Goal: Task Accomplishment & Management: Complete application form

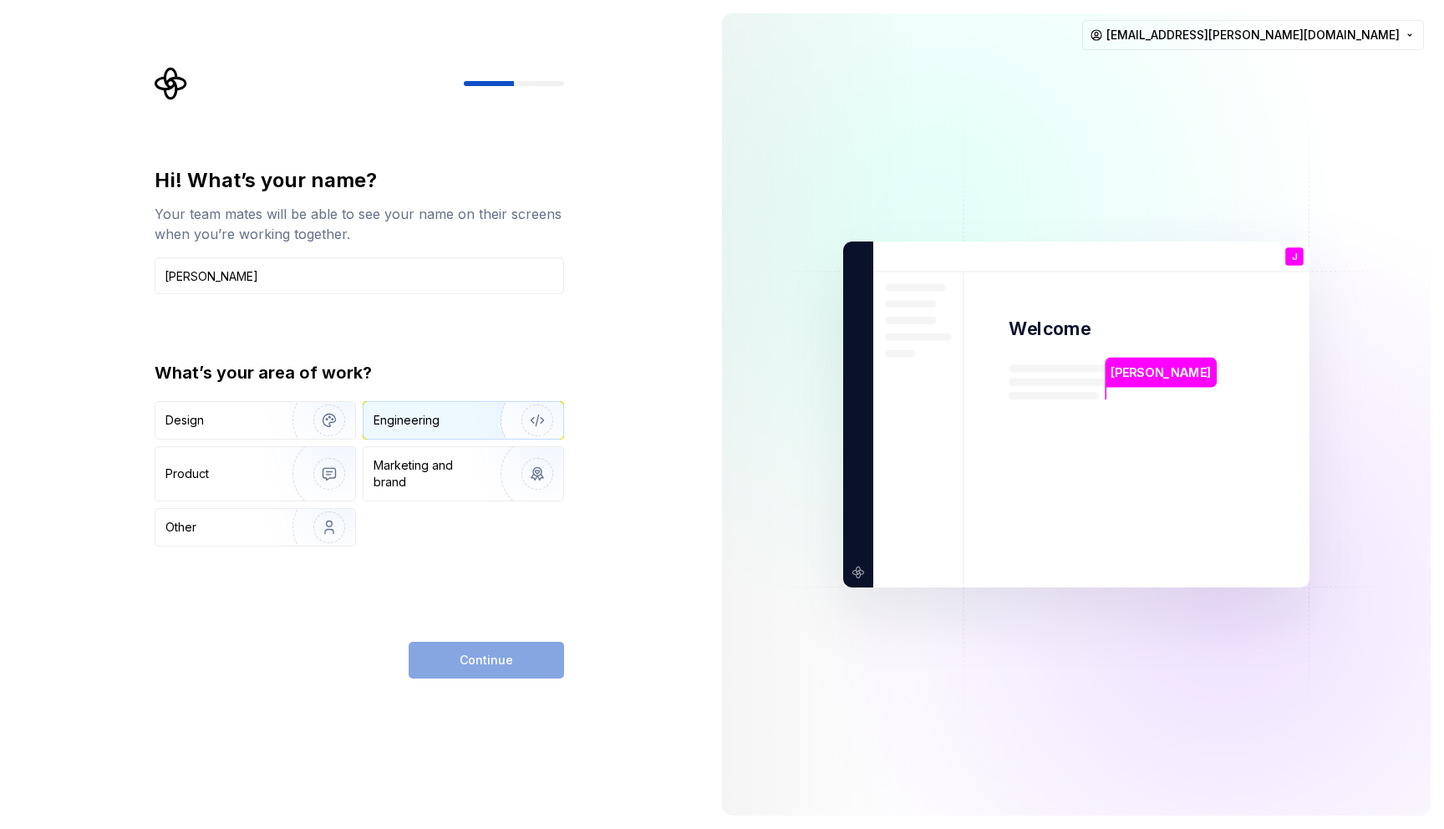
type input "[PERSON_NAME]"
click at [453, 414] on div "Engineering" at bounding box center [440, 420] width 133 height 17
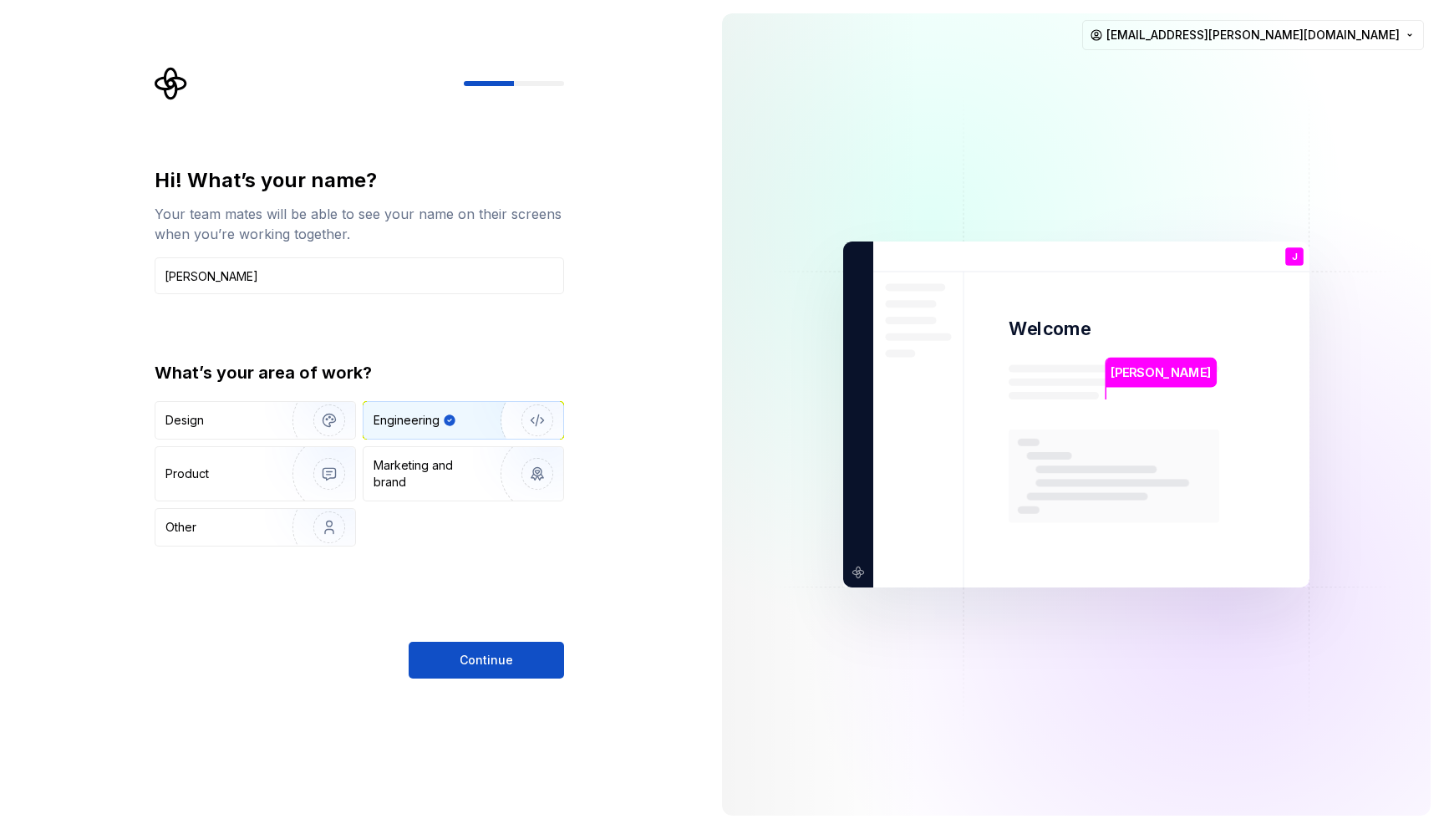
click at [475, 661] on span "Continue" at bounding box center [486, 660] width 53 height 17
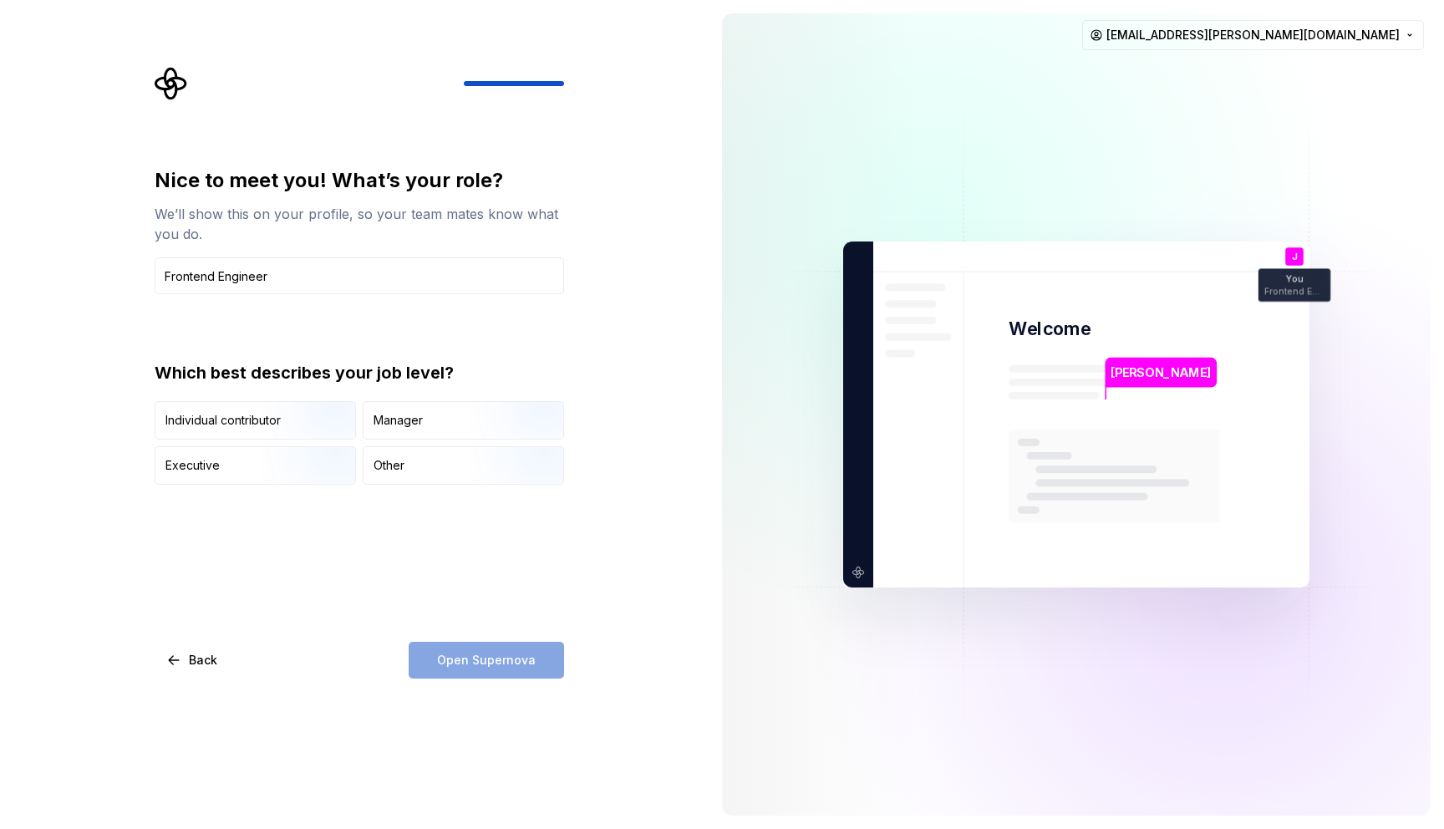
type input "Frontend Engineer"
click at [305, 279] on input "Frontend Engineer" at bounding box center [359, 275] width 409 height 37
drag, startPoint x: 283, startPoint y: 277, endPoint x: 219, endPoint y: 281, distance: 64.4
click at [219, 281] on input "Frontend Engineer" at bounding box center [359, 275] width 409 height 37
click at [271, 426] on img "button" at bounding box center [315, 441] width 107 height 112
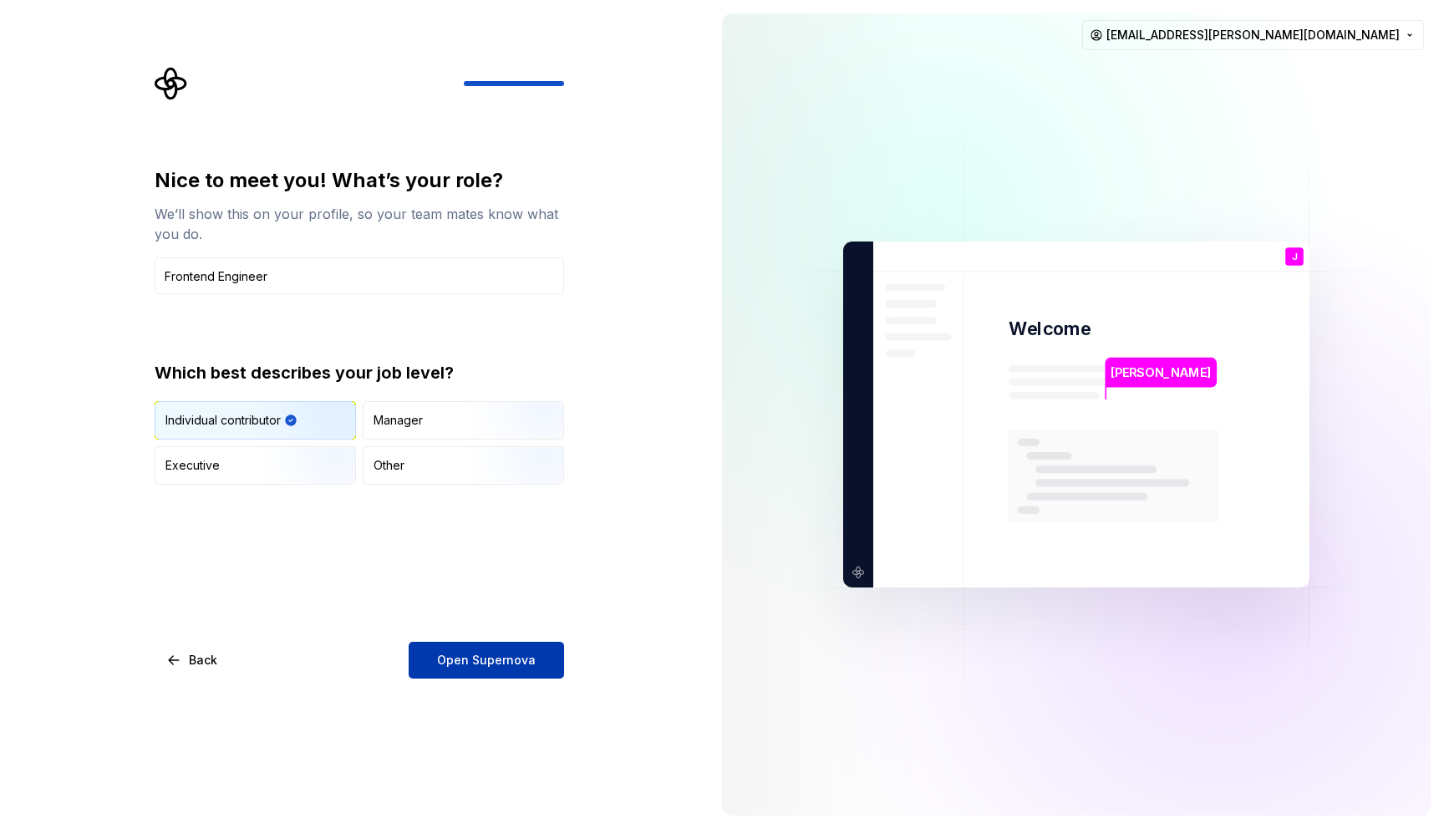
click at [501, 662] on span "Open Supernova" at bounding box center [486, 660] width 99 height 17
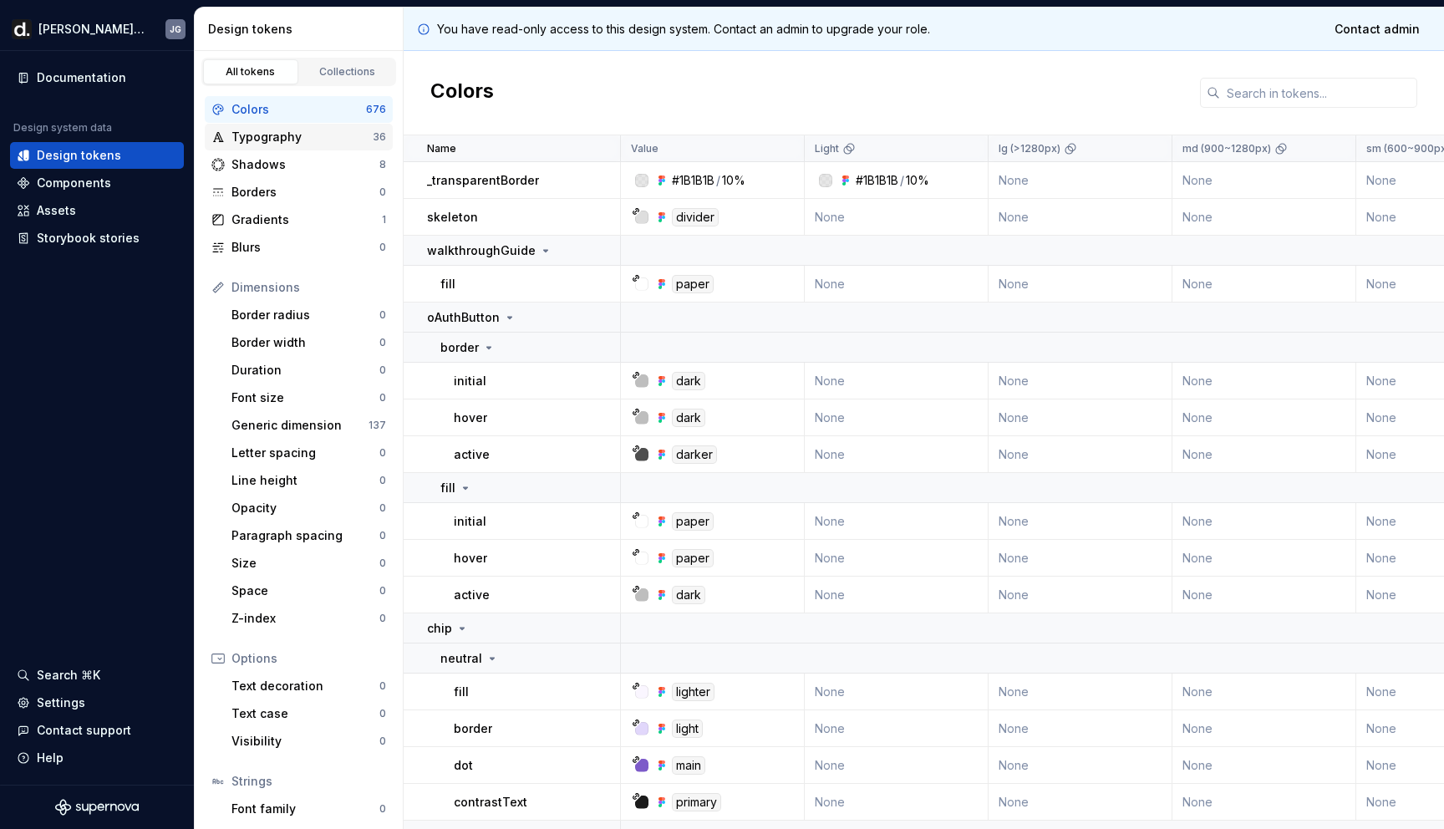
click at [250, 133] on div "Typography" at bounding box center [301, 137] width 141 height 17
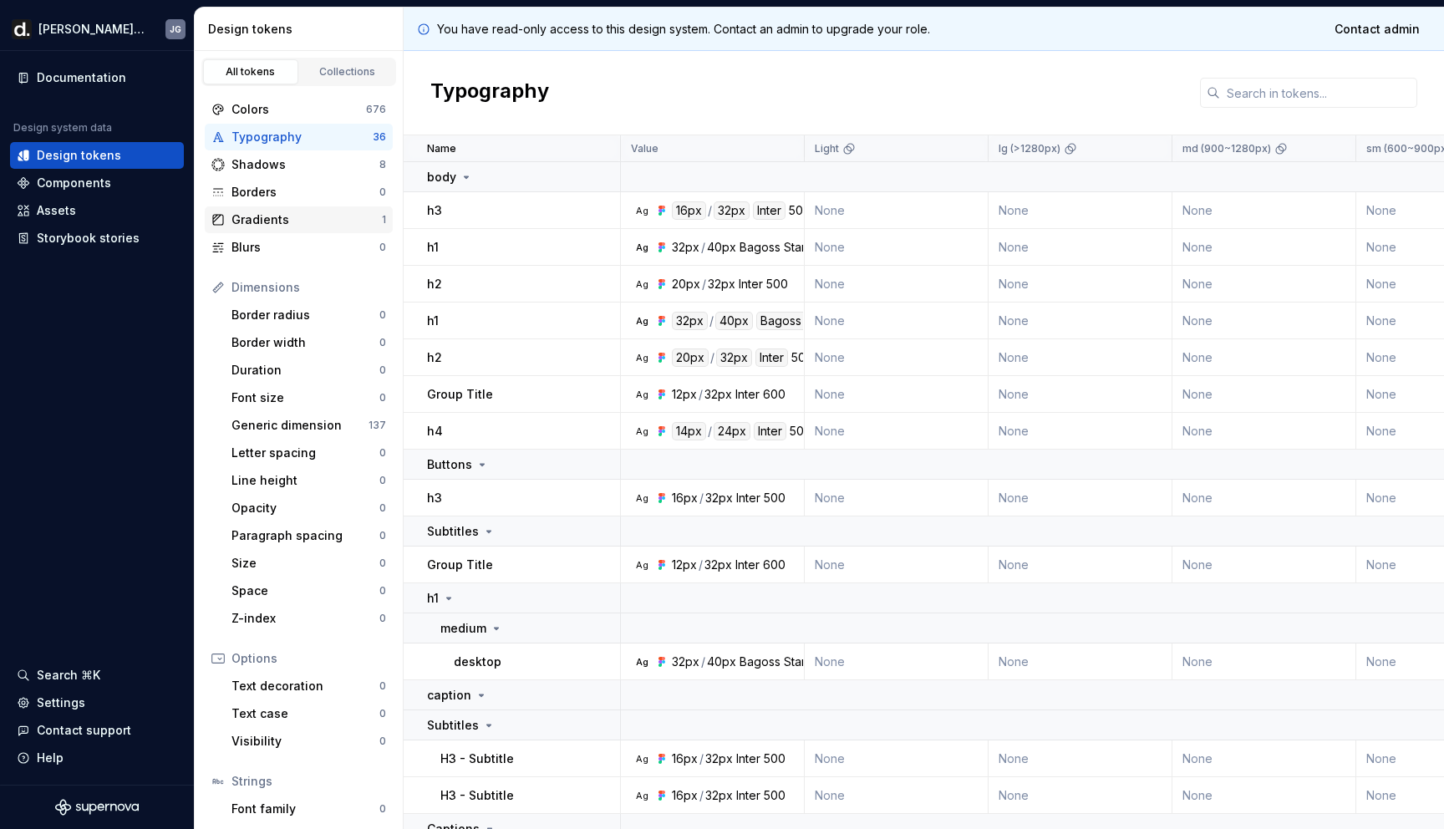
click at [257, 210] on div "Gradients 1" at bounding box center [299, 219] width 188 height 27
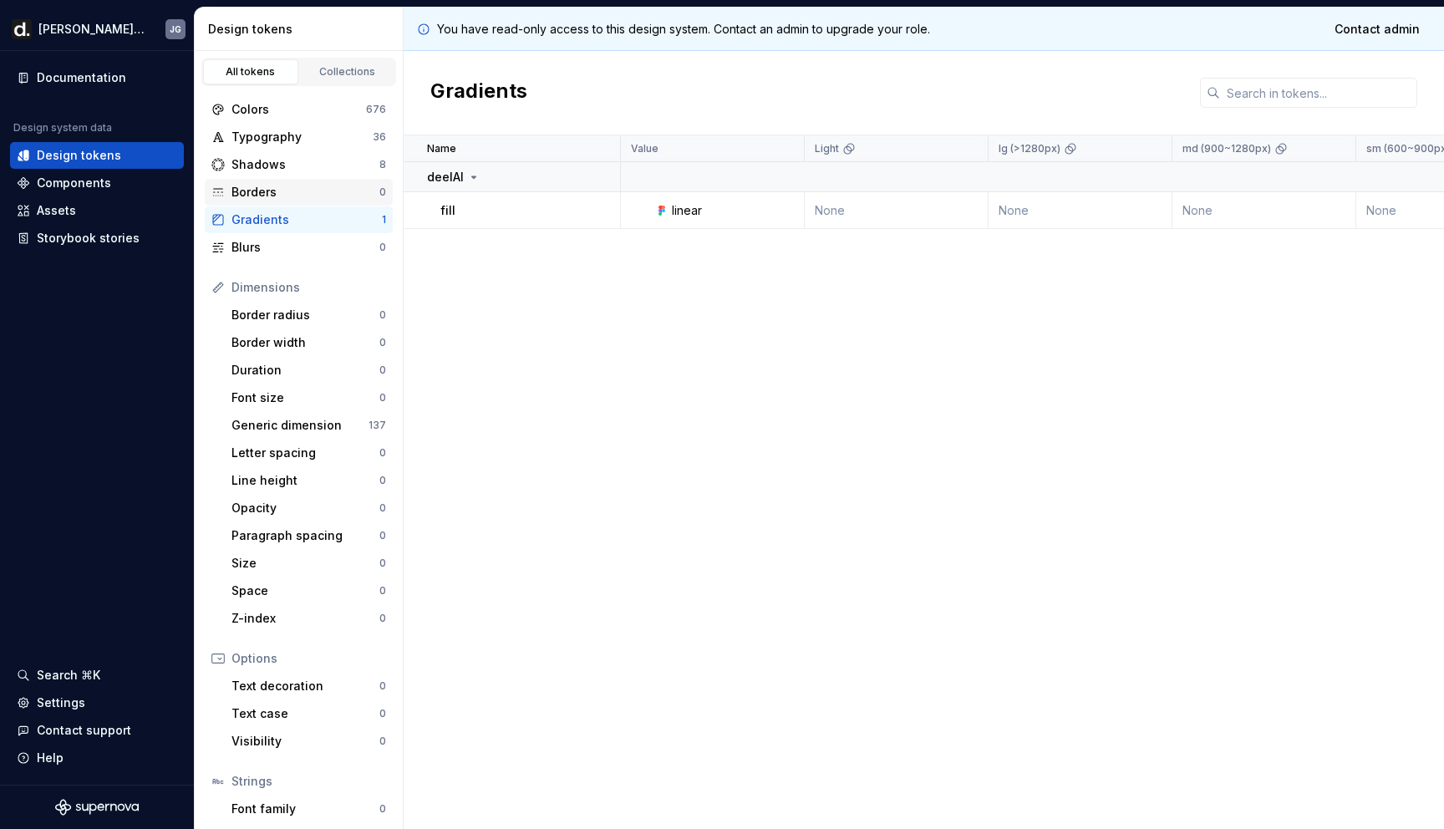
click at [265, 194] on div "Borders" at bounding box center [305, 192] width 148 height 17
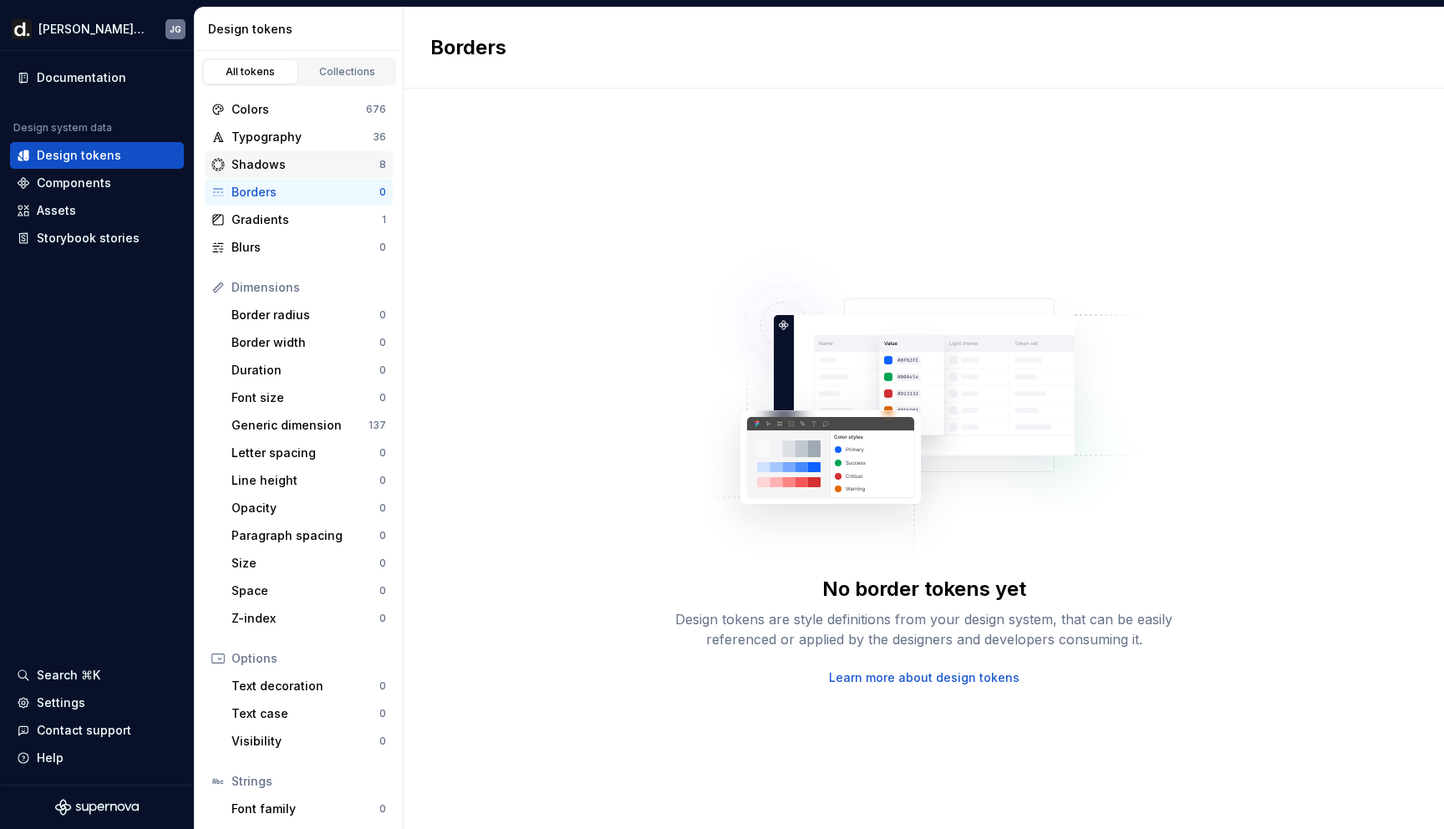
click at [264, 167] on div "Shadows" at bounding box center [305, 164] width 148 height 17
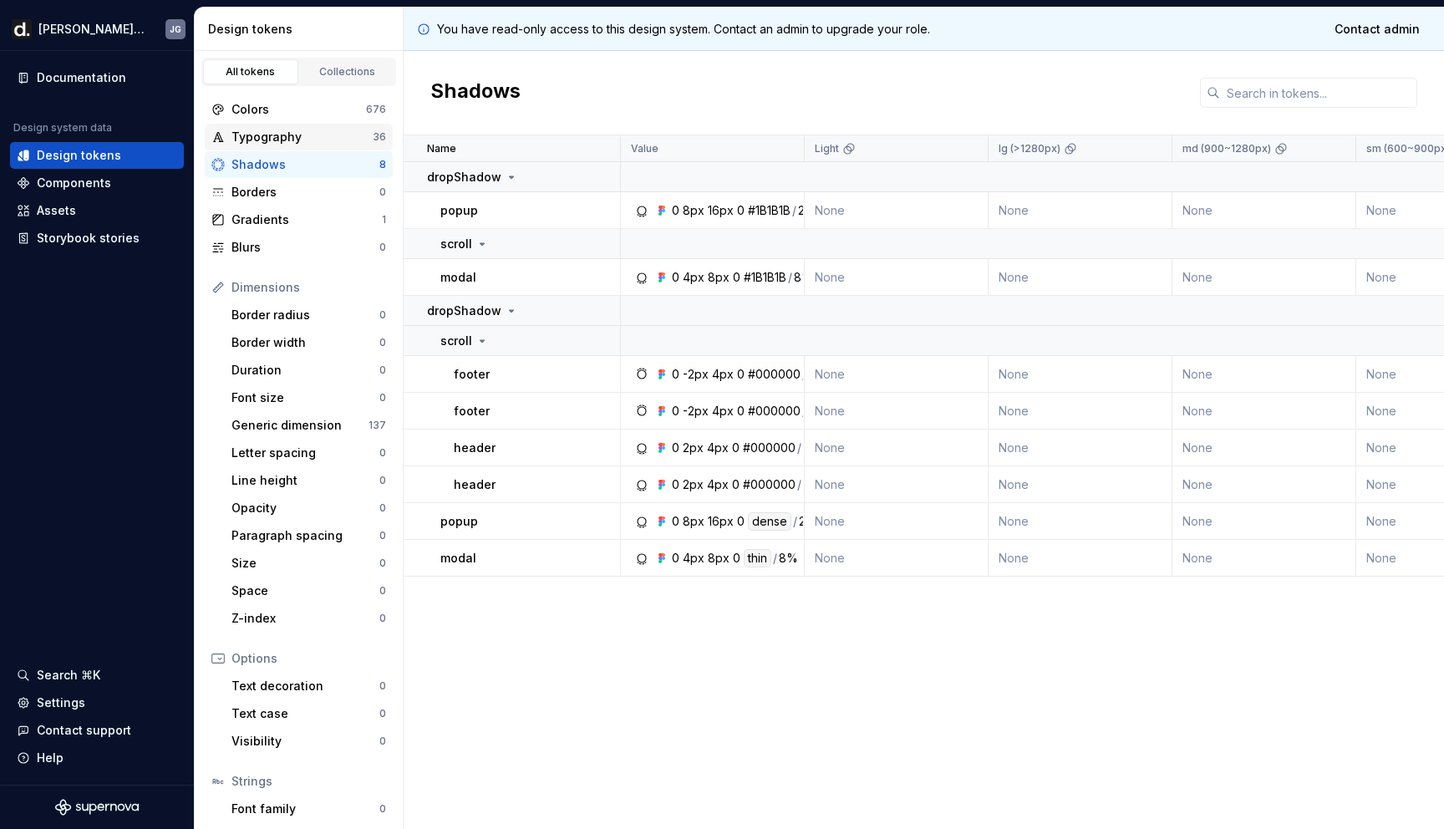
click at [262, 145] on div "Typography" at bounding box center [301, 137] width 141 height 17
